Goal: Communication & Community: Answer question/provide support

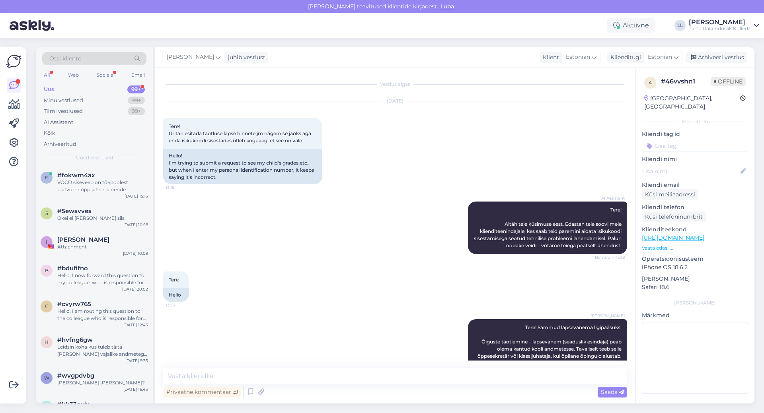
scroll to position [120, 0]
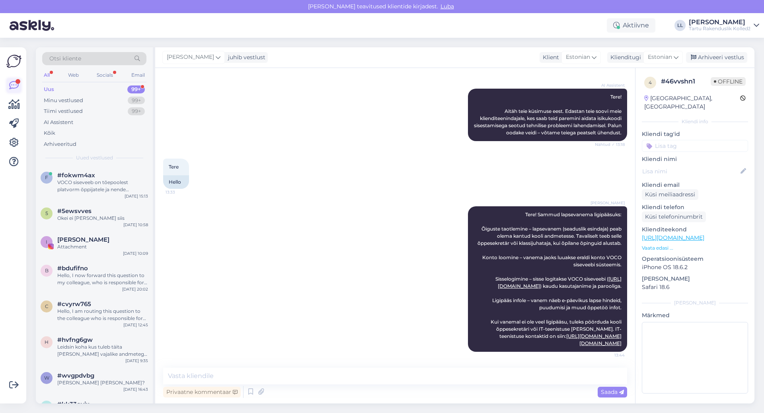
click at [14, 85] on icon at bounding box center [14, 86] width 10 height 10
click at [71, 73] on div "Web" at bounding box center [73, 75] width 14 height 10
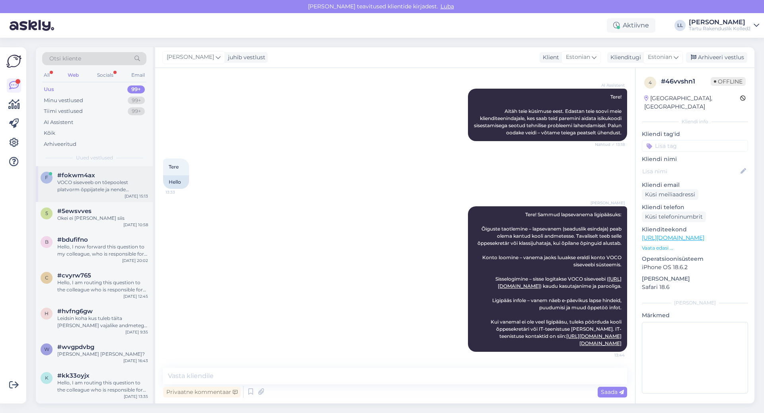
click at [119, 183] on div "VOCO siseveeb on tõepoolest platvorm õppijatele ja nende vanematele, kus on näh…" at bounding box center [102, 186] width 91 height 14
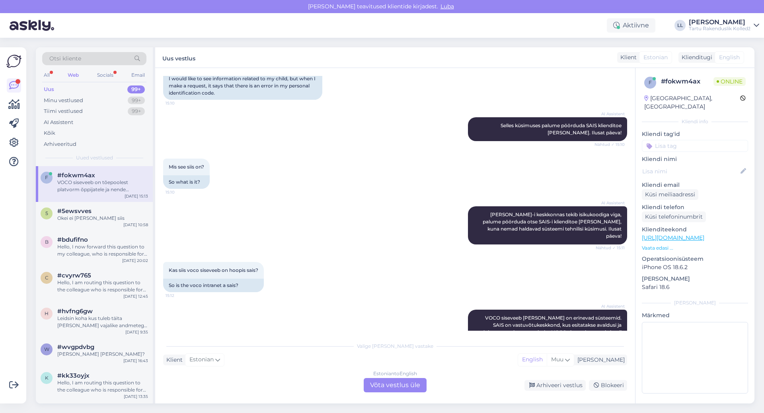
scroll to position [303, 0]
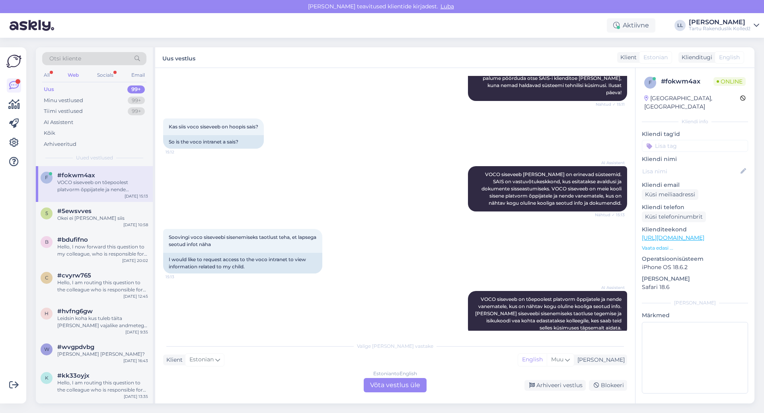
click at [379, 388] on div "Estonian to English Võta vestlus üle" at bounding box center [394, 385] width 63 height 14
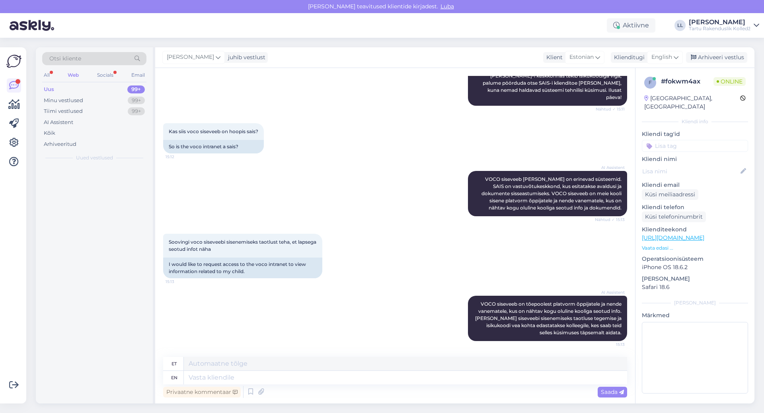
scroll to position [284, 0]
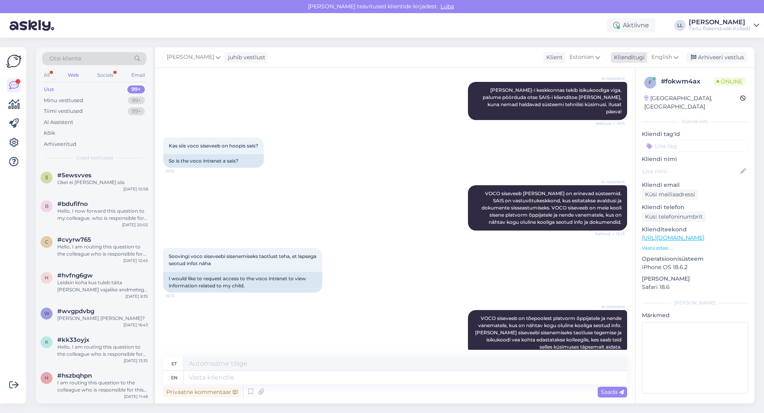
click at [671, 57] on span "English" at bounding box center [661, 57] width 21 height 9
click at [637, 105] on link "Estonian" at bounding box center [646, 105] width 87 height 13
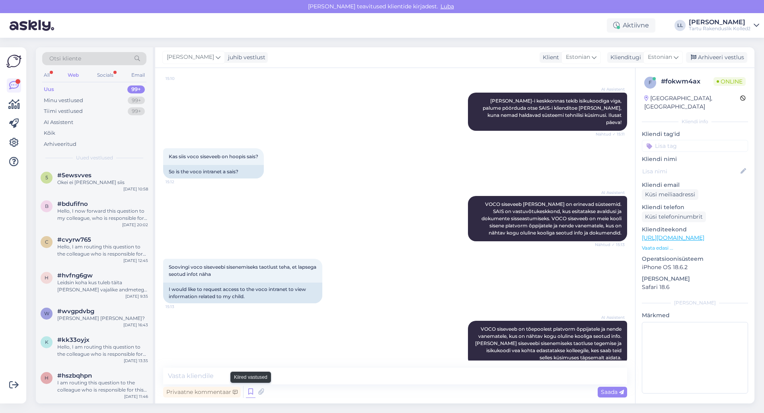
click at [249, 390] on icon at bounding box center [251, 392] width 10 height 12
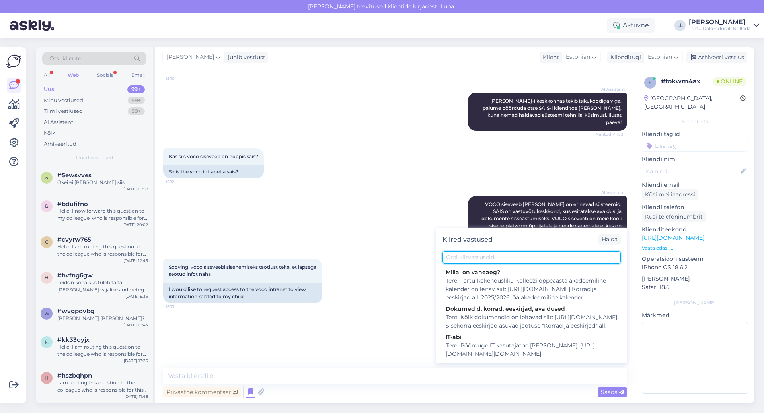
click at [502, 257] on input "text" at bounding box center [531, 257] width 178 height 12
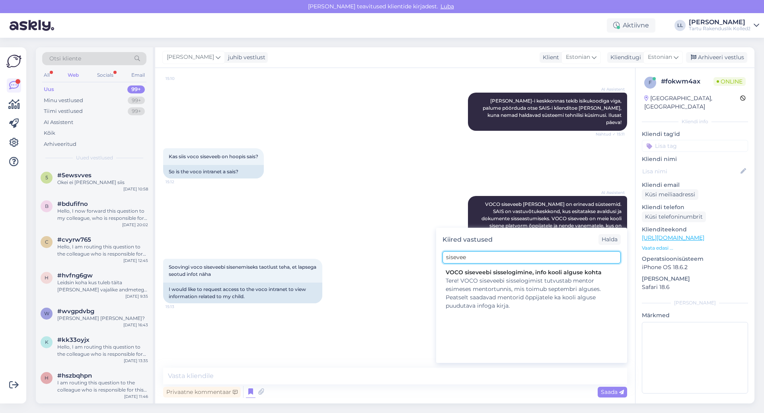
type input "sisevee"
click at [328, 319] on div "AI Assistent VOCO siseveeb on tõepoolest platvorm õppijatele ja nende vanematel…" at bounding box center [395, 343] width 464 height 63
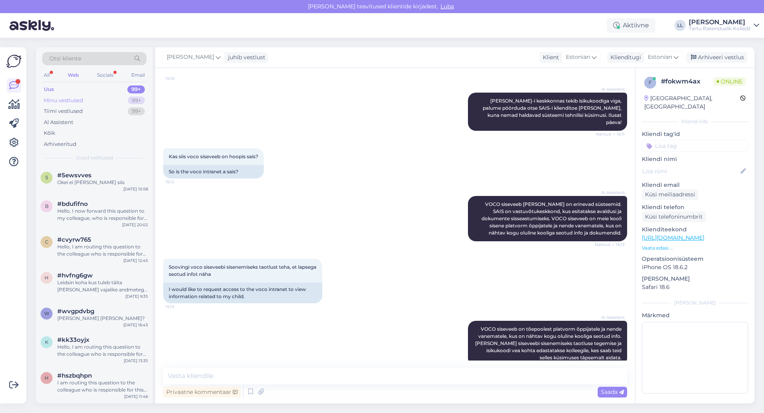
click at [71, 102] on div "Minu vestlused" at bounding box center [63, 101] width 39 height 8
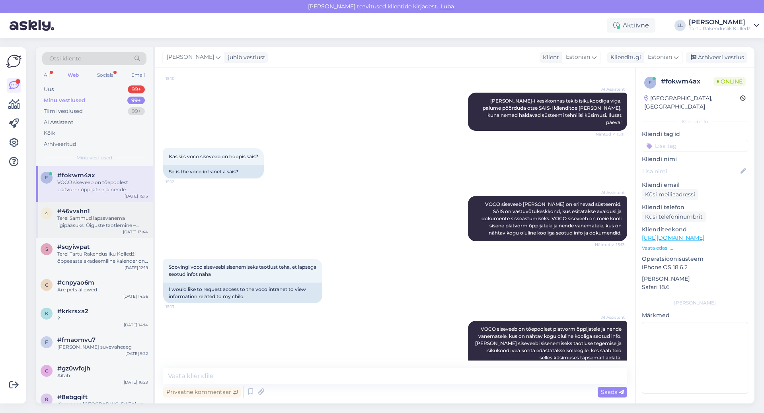
click at [89, 218] on div "Tere! Sammud lapsevanema ligipääsuks: Õiguste taotlemine – lapsevanem (seadusli…" at bounding box center [102, 222] width 91 height 14
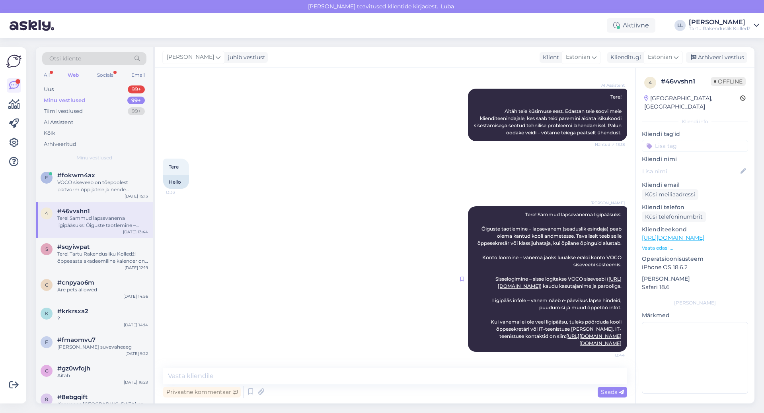
click at [460, 277] on icon at bounding box center [462, 279] width 4 height 5
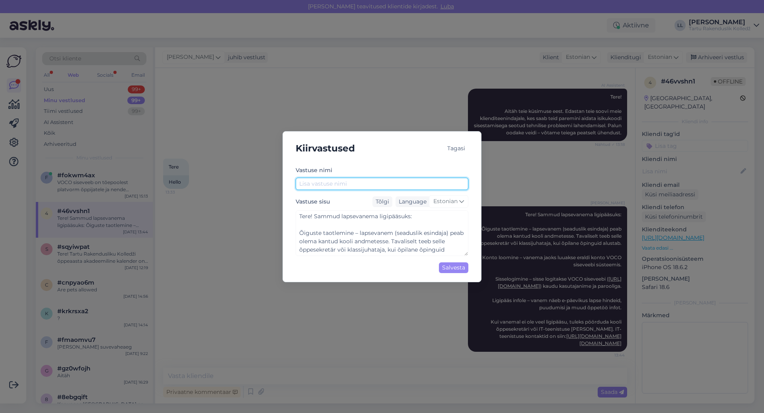
click at [371, 182] on input "text" at bounding box center [381, 184] width 173 height 12
type input "L"
type textarea "Tere! Sammud lapsevanema ligipääsuks: Õiguste taotlemine – lapsevanem (seadusli…"
type input "La"
type textarea "Tere! Sammud lapsevanema ligipääsuks: Õiguste taotlemine – lapsevanem (seadusli…"
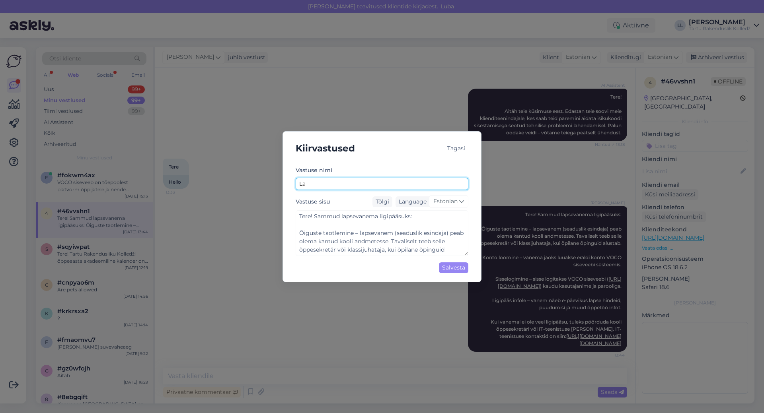
type input "Lap"
type textarea "Tere! Sammud lapsevanema ligipääsuks: Õiguste taotlemine – lapsevanem (seadusli…"
type input "Laps"
type textarea "Tere! Sammud lapsevanema ligipääsuks: Õiguste taotlemine – lapsevanem (seadusli…"
type input "Lapse"
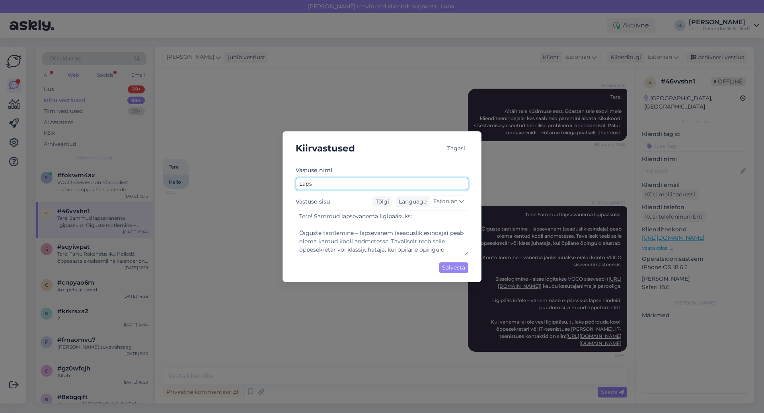
type textarea "Tere! Sammud lapsevanema ligipääsuks: Õiguste taotlemine – lapsevanem (seadusli…"
type input "Lapsev"
type textarea "Tere! Sammud lapsevanema ligipääsuks: Õiguste taotlemine – lapsevanem (seadusli…"
type input "Lapseva"
type textarea "Tere! Sammud lapsevanema ligipääsuks: Õiguste taotlemine – lapsevanem (seadusli…"
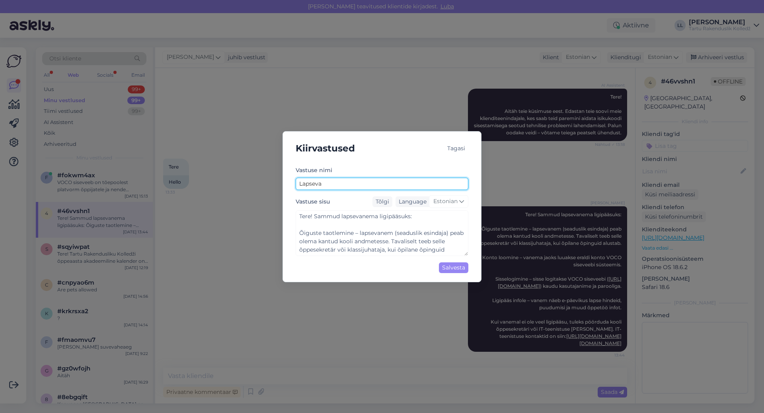
type input "Lapsevan"
type textarea "Tere! Sammud lapsevanema ligipääsuks: Õiguste taotlemine – lapsevanem (seadusli…"
type input "Lapsevane"
type textarea "Tere! Sammud lapsevanema ligipääsuks: Õiguste taotlemine – lapsevanem (seadusli…"
type input "Lapsevanem"
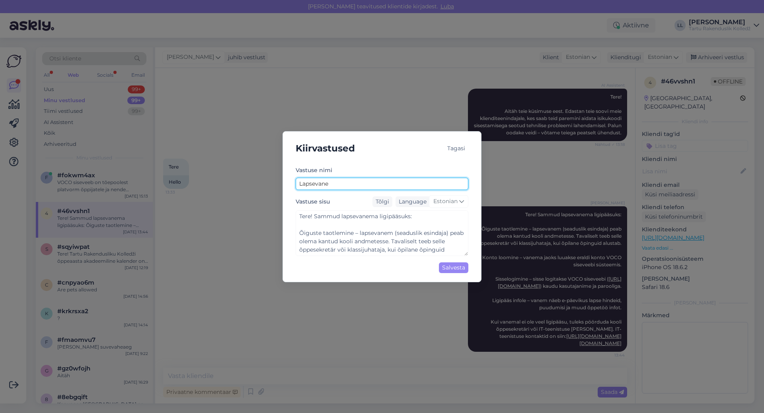
type textarea "Tere! Sammud lapsevanema ligipääsuks: Õiguste taotlemine – lapsevanem (seadusli…"
type input "Lapsevanema"
type textarea "Tere! Sammud lapsevanema ligipääsuks: Õiguste taotlemine – lapsevanem (seadusli…"
type input "Lapsevanema"
type textarea "Tere! Sammud lapsevanema ligipääsuks: Õiguste taotlemine – lapsevanem (seadusli…"
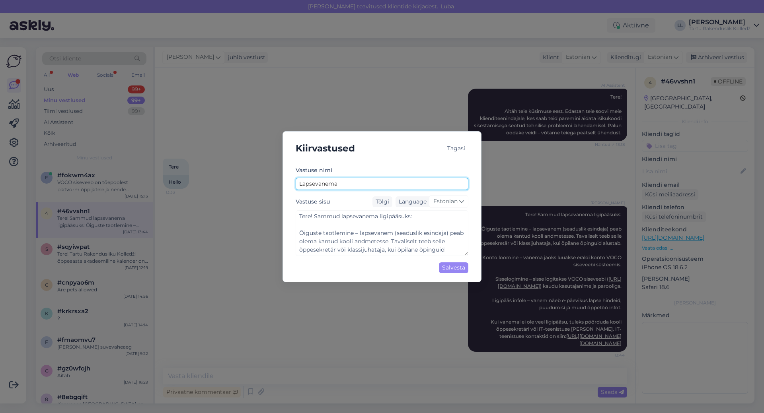
type input "Lapsevanema k"
type textarea "Tere! Sammud lapsevanema ligipääsuks: Õiguste taotlemine – lapsevanem (seadusli…"
type input "Lapsevanema ko"
type textarea "Tere! Sammud lapsevanema ligipääsuks: Õiguste taotlemine – lapsevanem (seadusli…"
type input "Lapsevanema kon"
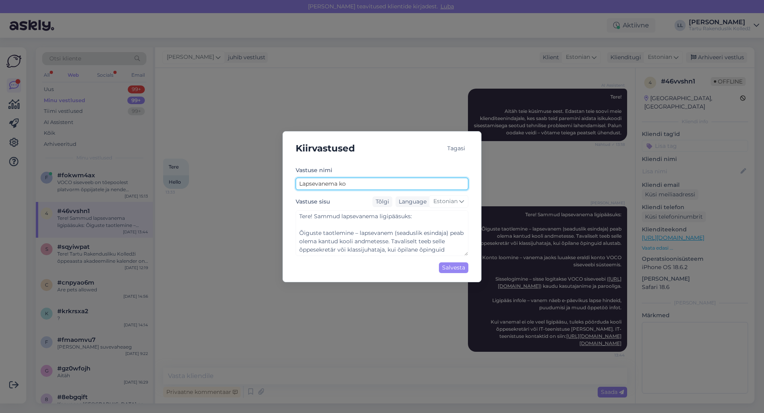
type textarea "Tere! Sammud lapsevanema ligipääsuks: Õiguste taotlemine – lapsevanem (seadusli…"
type input "Lapsevanema kont"
type textarea "Tere! Sammud lapsevanema ligipääsuks: Õiguste taotlemine – lapsevanem (seadusli…"
type input "Lapsevanema konto"
type textarea "Tere! Sammud lapsevanema ligipääsuks: Õiguste taotlemine – lapsevanem (seadusli…"
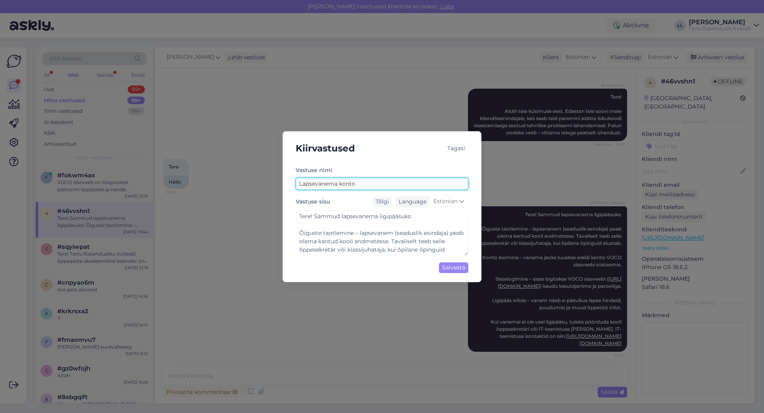
type input "Lapsevanema konto"
type textarea "Tere! Sammud lapsevanema ligipääsuks: Õiguste taotlemine – lapsevanem (seadusli…"
type input "Lapsevanema konto l"
type textarea "Tere! Sammud lapsevanema ligipääsuks: Õiguste taotlemine – lapsevanem (seadusli…"
type input "Lapsevanema konto lo"
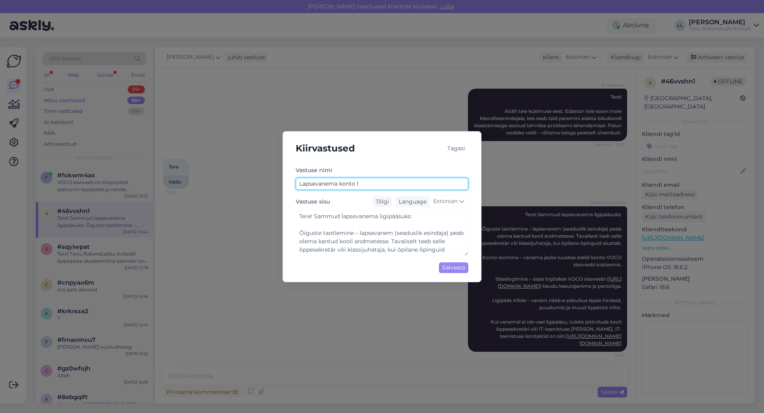
type textarea "Tere! Sammud lapsevanema ligipääsuks: Õiguste taotlemine – lapsevanem (seadusli…"
type input "Lapsevanema konto loo"
type textarea "Tere! Sammud lapsevanema ligipääsuks: Õiguste taotlemine – lapsevanem (seadusli…"
type input "Lapsevanema konto loom"
type textarea "Tere! Sammud lapsevanema ligipääsuks: Õiguste taotlemine – lapsevanem (seadusli…"
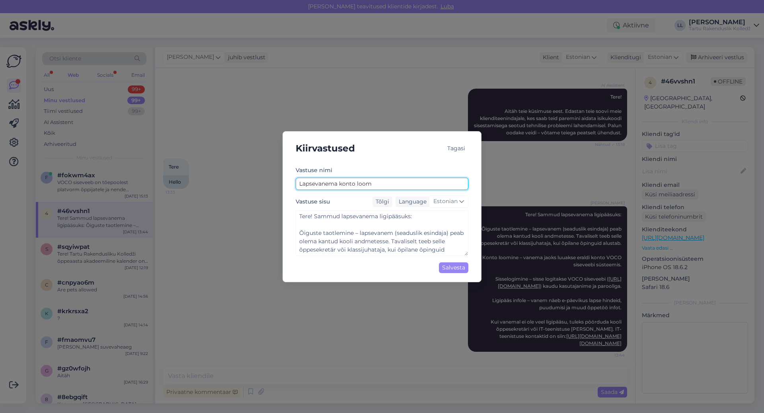
type input "Lapsevanema konto loomi"
type textarea "Tere! Sammud lapsevanema ligipääsuks: Õiguste taotlemine – lapsevanem (seadusli…"
type input "Lapsevanema konto loomin"
type textarea "Tere! Sammud lapsevanema ligipääsuks: Õiguste taotlemine – lapsevanem (seadusli…"
type input "Lapsevanema konto loomine"
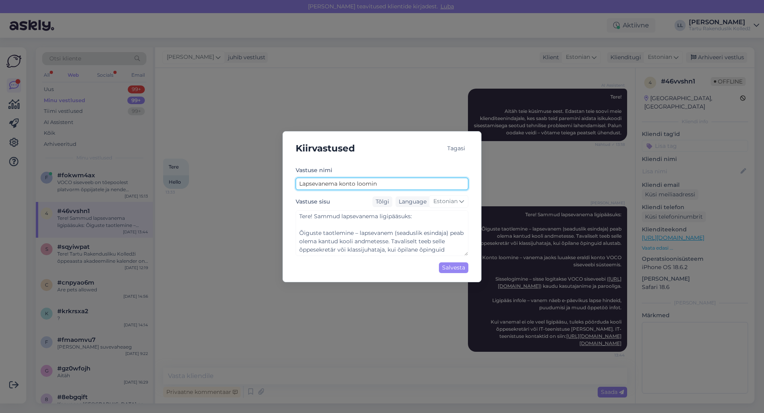
type textarea "Tere! Sammud lapsevanema ligipääsuks: Õiguste taotlemine – lapsevanem (seadusli…"
type input "Lapsevanema konto loomine"
type textarea "Tere! Sammud lapsevanema ligipääsuks: Õiguste taotlemine – lapsevanem (seadusli…"
type input "Lapsevanema konto loomine s"
type textarea "Tere! Sammud lapsevanema ligipääsuks: Õiguste taotlemine – lapsevanem (seadusli…"
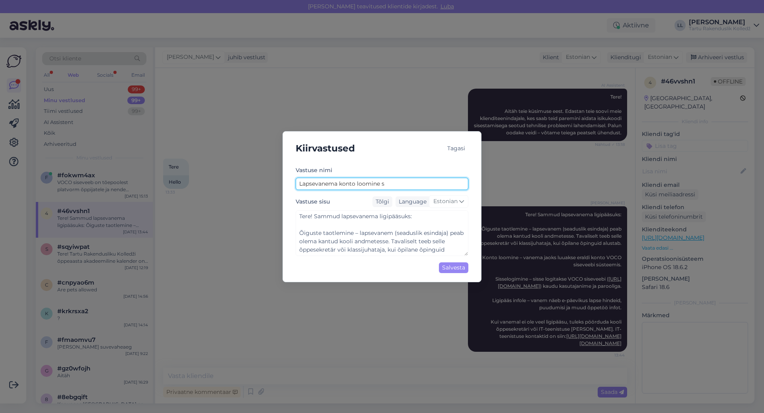
type input "Lapsevanema konto loomine si"
type textarea "Tere! Sammud lapsevanema ligipääsuks: Õiguste taotlemine – lapsevanem (seadusli…"
type input "Lapsevanema konto loomine sis"
type textarea "Tere! Sammud lapsevanema ligipääsuks: Õiguste taotlemine – lapsevanem (seadusli…"
type input "Lapsevanema konto loomine sise"
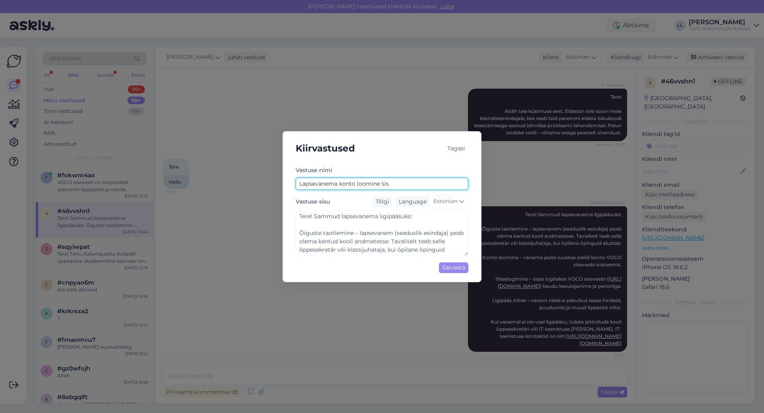
type textarea "Tere! Sammud lapsevanema ligipääsuks: Õiguste taotlemine – lapsevanem (seadusli…"
type input "Lapsevanema konto loomine sisev"
type textarea "Tere! Sammud lapsevanema ligipääsuks: Õiguste taotlemine – lapsevanem (seadusli…"
type input "Lapsevanema konto loomine siseve"
type textarea "Tere! Sammud lapsevanema ligipääsuks: Õiguste taotlemine – lapsevanem (seadusli…"
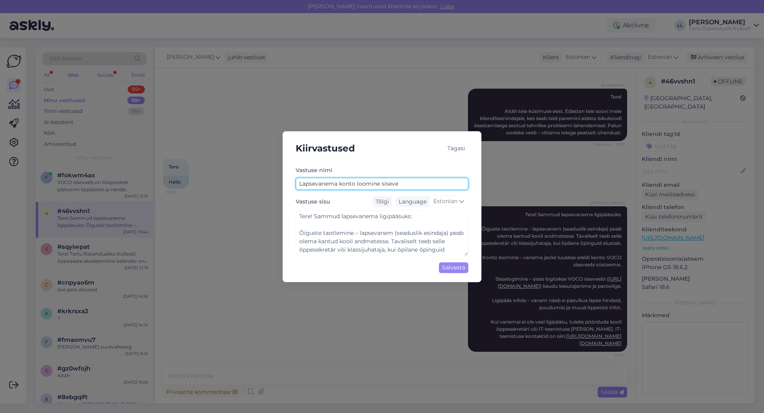
type input "Lapsevanema konto loomine sisevee"
type textarea "Tere! Sammud lapsevanema ligipääsuks: Õiguste taotlemine – lapsevanem (seadusli…"
type input "Lapsevanema konto loomine siseveeb"
type textarea "Tere! Sammud lapsevanema ligipääsuks: Õiguste taotlemine – lapsevanem (seadusli…"
type input "Lapsevanema konto loomine siseveebi"
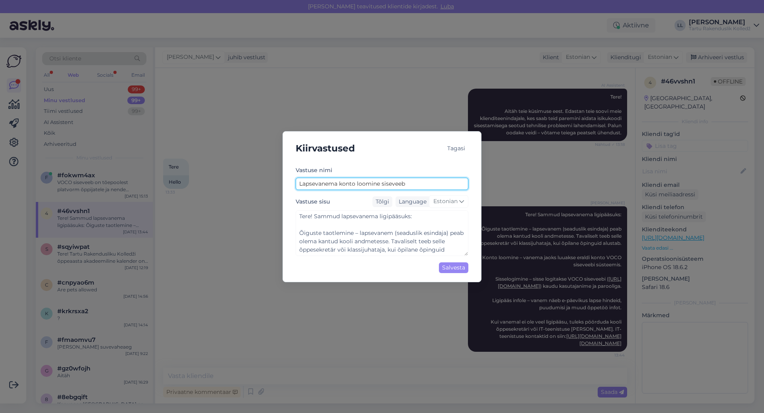
type textarea "Tere! Sammud lapsevanema ligipääsuks: Õiguste taotlemine – lapsevanem (seadusli…"
type input "Lapsevanema konto loomine siseveebi"
click at [452, 270] on div "Salvesta" at bounding box center [453, 267] width 29 height 11
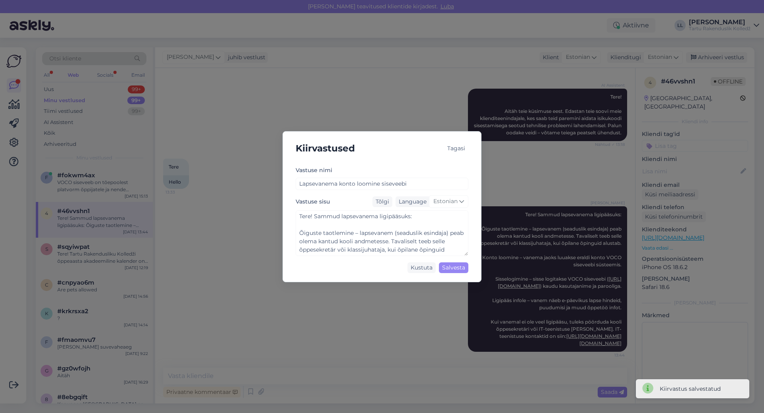
type textarea "Tere! Sammud lapsevanema ligipääsuks: Õiguste taotlemine – lapsevanem (seadusli…"
click at [513, 330] on div "Kiirvastused Tagasi Vastuse nimi Lapsevanema konto loomine siseveebi Vastuse si…" at bounding box center [382, 206] width 764 height 413
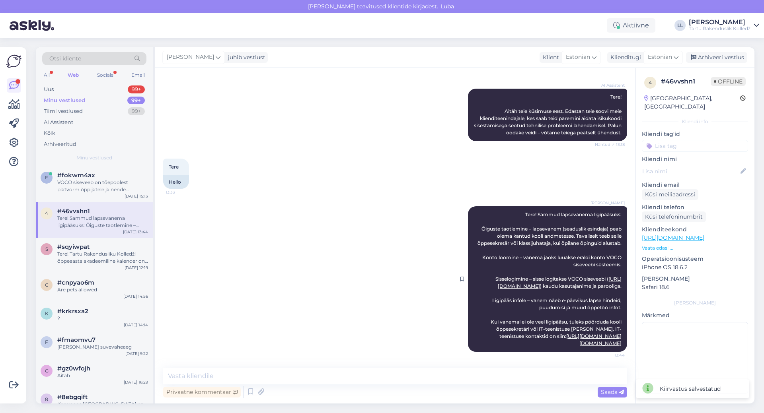
click at [515, 207] on div "Liina Luuken Tere! Sammud lapsevanema ligipääsuks: Õiguste taotlemine – lapseva…" at bounding box center [547, 279] width 159 height 146
click at [107, 183] on div "VOCO siseveeb on tõepoolest platvorm õppijatele ja nende vanematele, kus on näh…" at bounding box center [102, 186] width 91 height 14
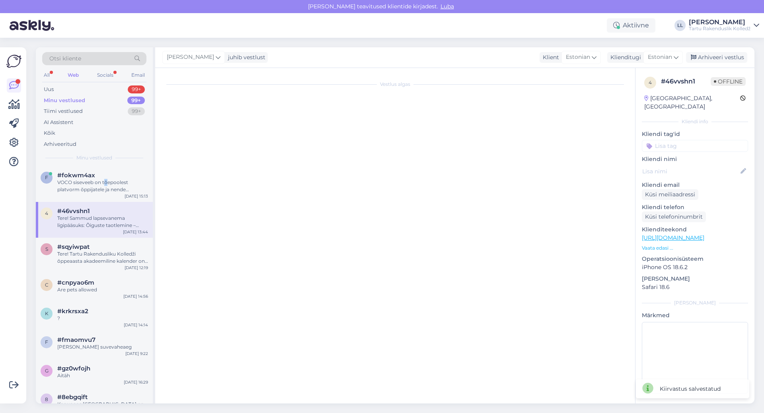
scroll to position [273, 0]
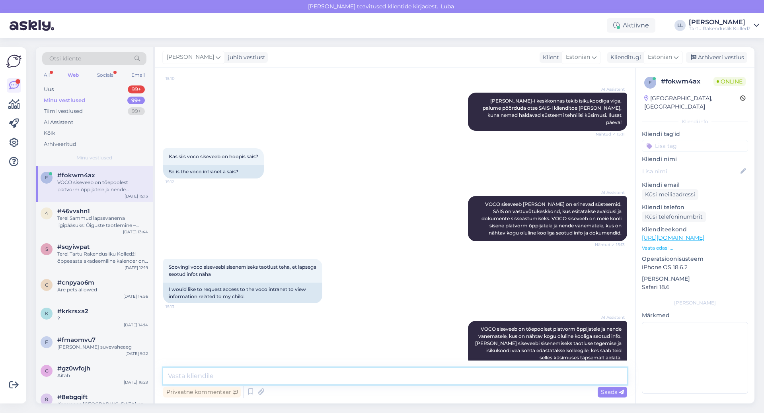
click at [277, 381] on textarea at bounding box center [395, 376] width 464 height 17
type textarea "Tere! Kas olete need sammud läbi teinud?"
drag, startPoint x: 100, startPoint y: 223, endPoint x: 112, endPoint y: 223, distance: 11.5
click at [101, 223] on div "Tere! Sammud lapsevanema ligipääsuks: Õiguste taotlemine – lapsevanem (seadusli…" at bounding box center [102, 222] width 91 height 14
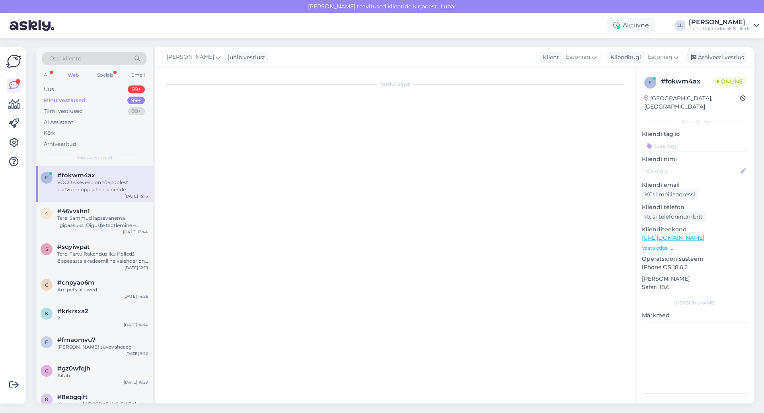
scroll to position [120, 0]
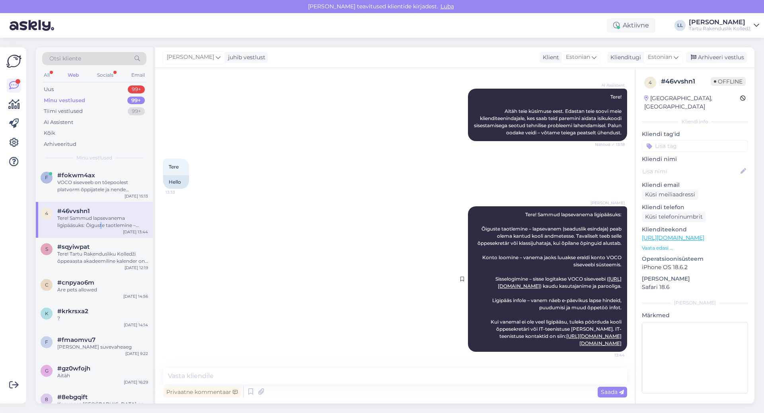
drag, startPoint x: 530, startPoint y: 208, endPoint x: 615, endPoint y: 344, distance: 160.4
click at [615, 344] on div "Liina Luuken Tere! Sammud lapsevanema ligipääsuks: Õiguste taotlemine – lapseva…" at bounding box center [547, 279] width 159 height 146
copy span "Sammud lapsevanema ligipääsuks: Õiguste taotlemine – lapsevanem (seaduslik esin…"
click at [86, 173] on span "#fokwm4ax" at bounding box center [76, 175] width 38 height 7
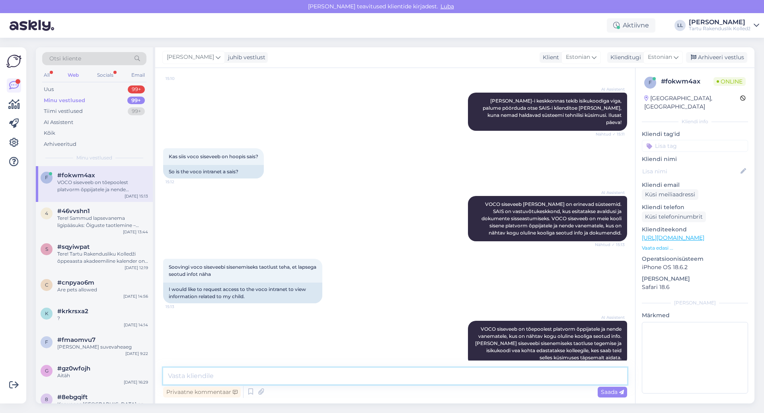
click at [233, 374] on textarea at bounding box center [395, 376] width 464 height 17
paste textarea "Sammud lapsevanema ligipääsuks: Õiguste taotlemine – lapsevanem (seaduslik esin…"
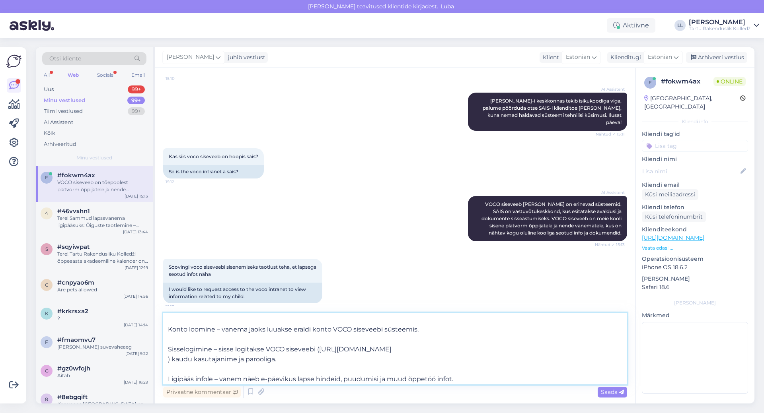
scroll to position [0, 0]
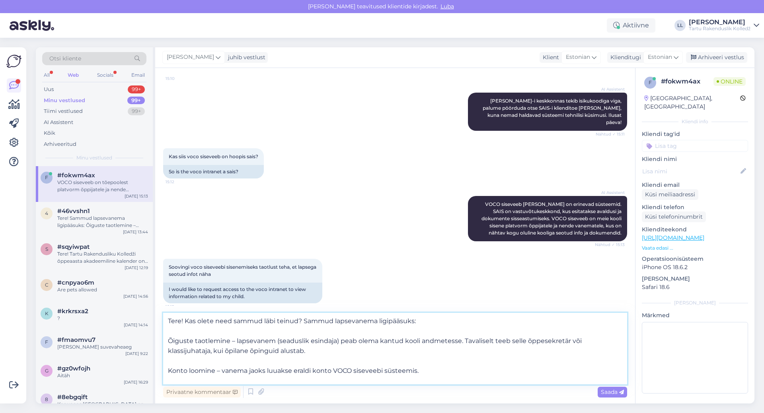
click at [167, 340] on textarea "Tere! Kas olete need sammud läbi teinud? Sammud lapsevanema ligipääsuks: Õigust…" at bounding box center [395, 349] width 464 height 72
click at [168, 374] on textarea "Tere! Kas olete need sammud läbi teinud? Sammud lapsevanema ligipääsuks: 1. Õig…" at bounding box center [395, 349] width 464 height 72
click at [210, 351] on textarea "Tere! Kas olete need sammud läbi teinud? Sammud lapsevanema ligipääsuks: 1. Õig…" at bounding box center [395, 349] width 464 height 72
drag, startPoint x: 211, startPoint y: 351, endPoint x: 171, endPoint y: 351, distance: 40.2
click at [170, 351] on textarea "Tere! Kas olete need sammud läbi teinud? Sammud lapsevanema ligipääsuks: 1. Õig…" at bounding box center [395, 349] width 464 height 72
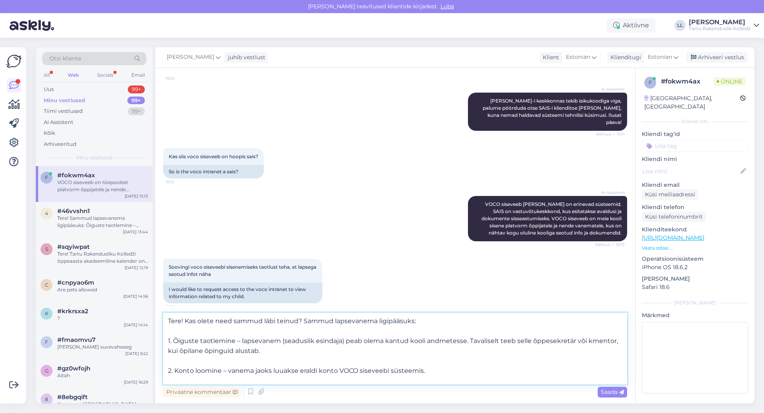
click at [591, 344] on textarea "Tere! Kas olete need sammud läbi teinud? Sammud lapsevanema ligipääsuks: 1. Õig…" at bounding box center [395, 349] width 464 height 72
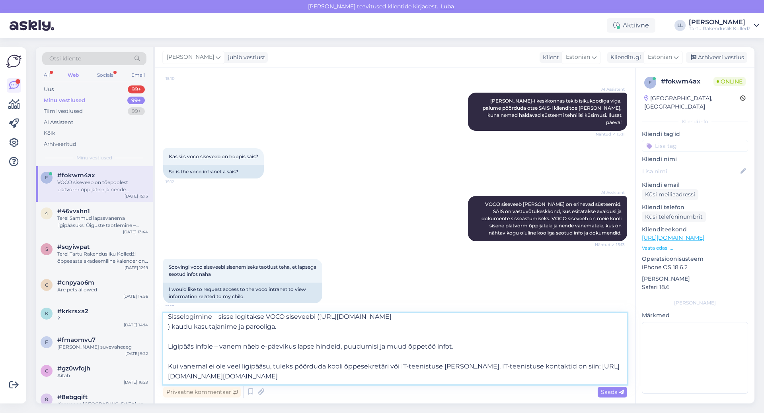
drag, startPoint x: 393, startPoint y: 376, endPoint x: 166, endPoint y: 376, distance: 226.3
click at [166, 376] on textarea "Tere! Kas olete need sammud läbi teinud? Sammud lapsevanema ligipääsuks: 1. Õig…" at bounding box center [395, 349] width 464 height 72
paste textarea "voco.ee/kontakt/"
type textarea "Tere! Kas olete need sammud läbi teinud? Sammud lapsevanema ligipääsuks: 1. Õig…"
click at [605, 391] on span "Saada" at bounding box center [612, 392] width 23 height 7
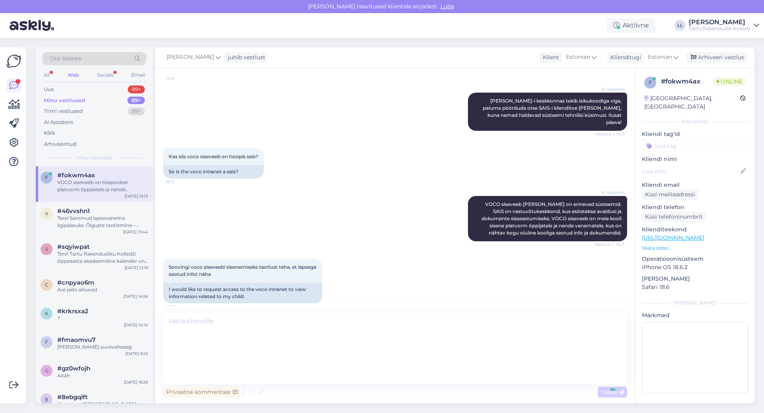
scroll to position [0, 0]
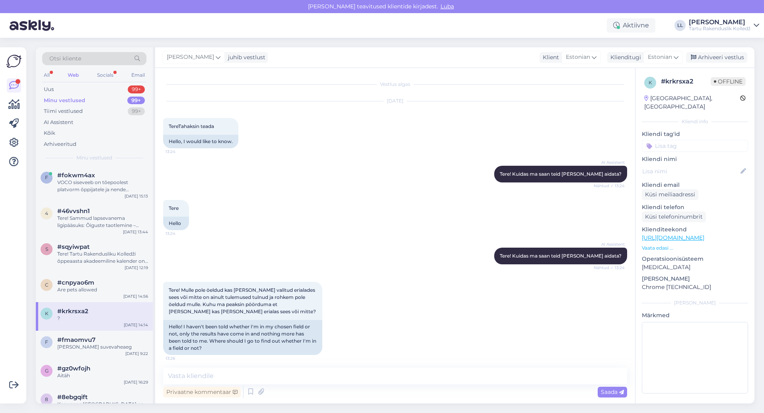
scroll to position [319, 0]
